Goal: Browse casually

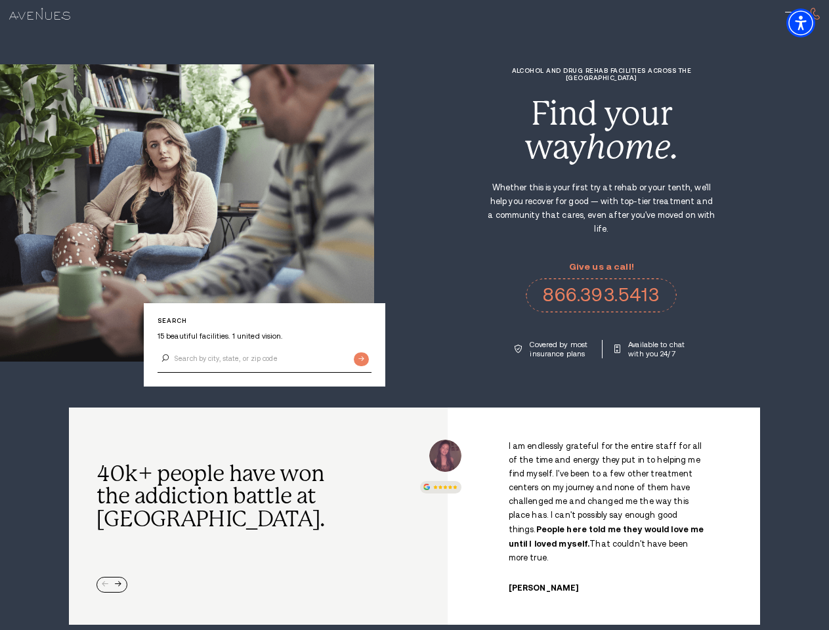
click at [414, 315] on div "Alcohol and Drug Rehab Facilities across the [GEOGRAPHIC_DATA] Find your way ho…" at bounding box center [601, 213] width 455 height 292
click at [812, 23] on img "Accessibility Menu" at bounding box center [801, 23] width 29 height 29
